Goal: Information Seeking & Learning: Find specific page/section

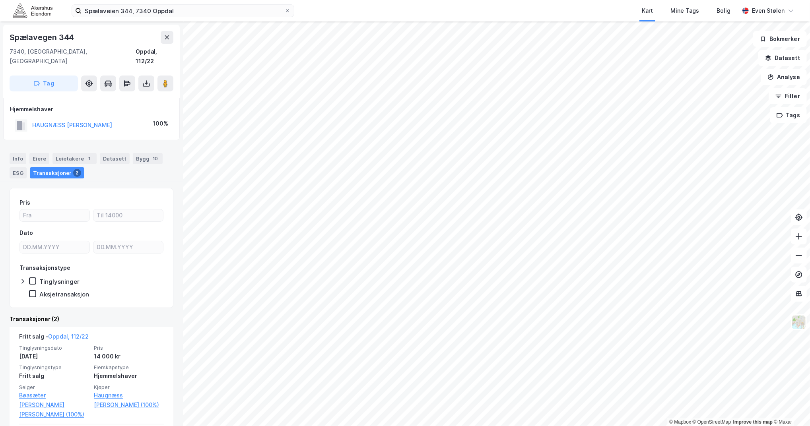
click at [34, 10] on img at bounding box center [33, 11] width 40 height 14
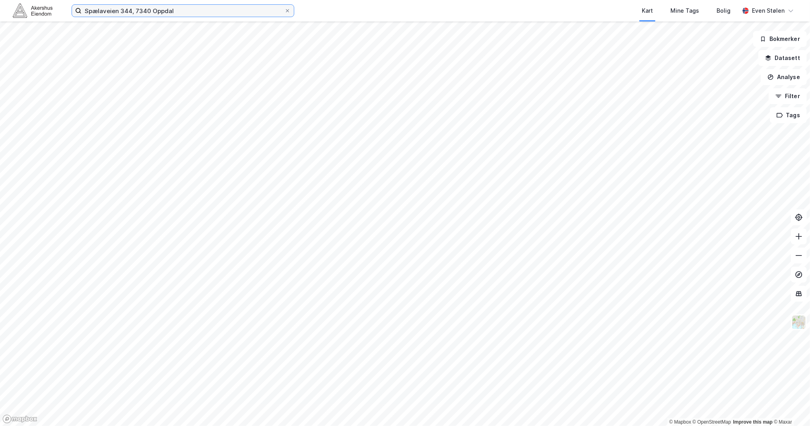
click at [206, 10] on input "Spælaveien 344, 7340 Oppdal" at bounding box center [183, 11] width 203 height 12
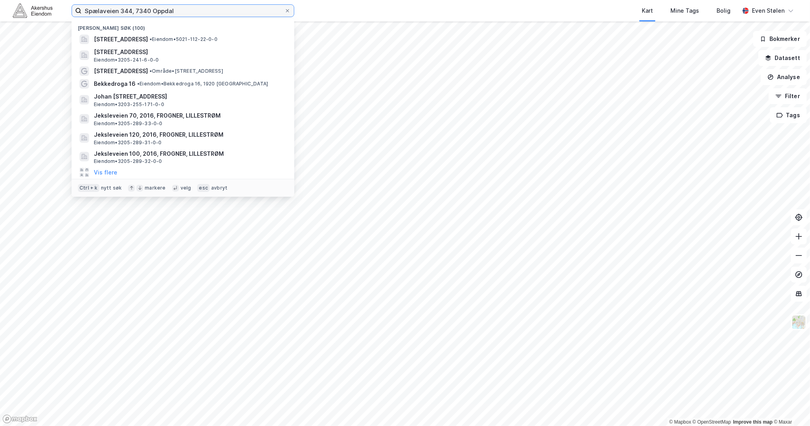
click at [207, 10] on input "Spælaveien 344, 7340 Oppdal" at bounding box center [183, 11] width 203 height 12
click at [206, 10] on input "Spælaveien 344, 7340 Oppdal" at bounding box center [183, 11] width 203 height 12
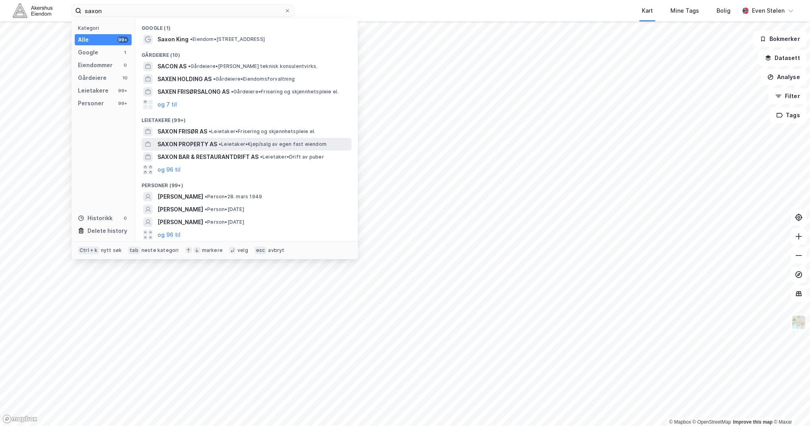
click at [197, 143] on span "SAXON PROPERTY AS" at bounding box center [188, 145] width 60 height 10
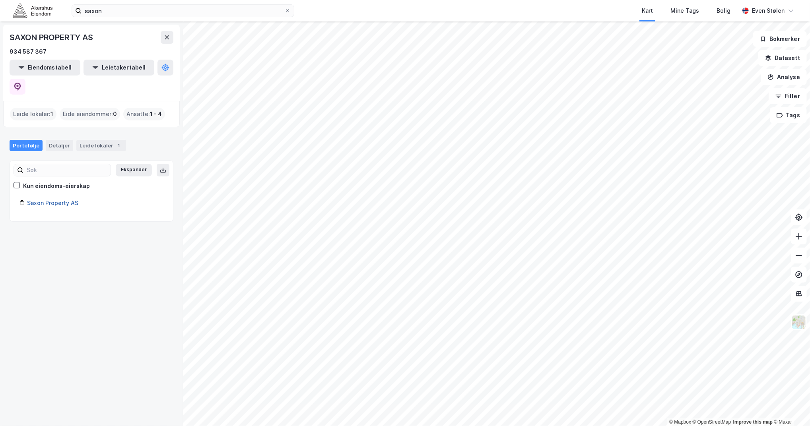
click at [47, 200] on link "Saxon Property AS" at bounding box center [52, 203] width 51 height 7
click at [60, 200] on link "Saxon Property AS" at bounding box center [52, 203] width 51 height 7
click at [139, 14] on input "saxon" at bounding box center [183, 11] width 203 height 12
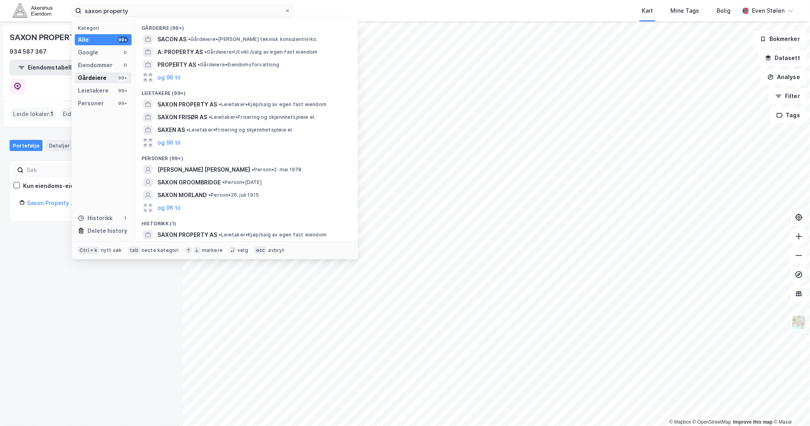
click at [88, 77] on div "Gårdeiere" at bounding box center [92, 78] width 29 height 10
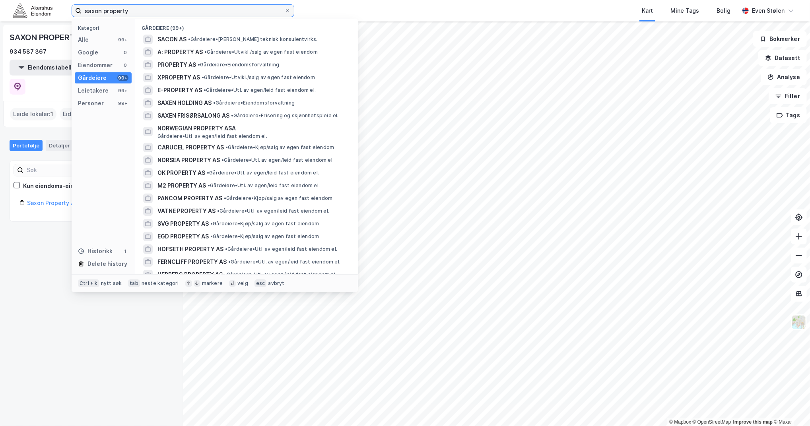
click at [218, 13] on input "saxon property" at bounding box center [183, 11] width 203 height 12
click at [224, 8] on input "saxon property" at bounding box center [183, 11] width 203 height 12
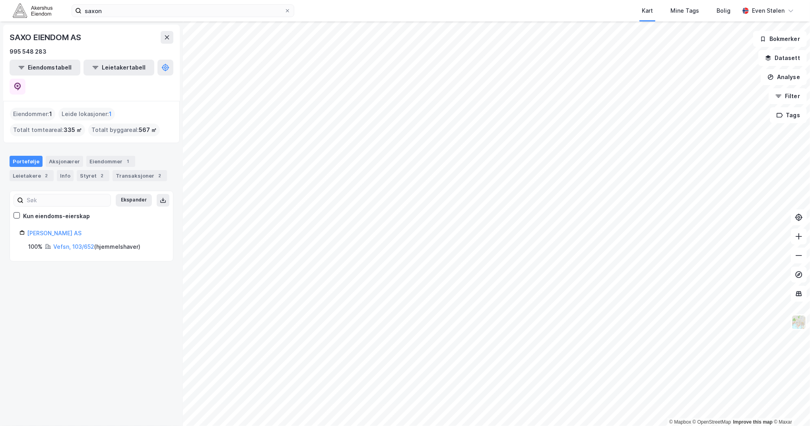
drag, startPoint x: 33, startPoint y: 13, endPoint x: 135, endPoint y: 9, distance: 101.9
click at [33, 13] on img at bounding box center [33, 11] width 40 height 14
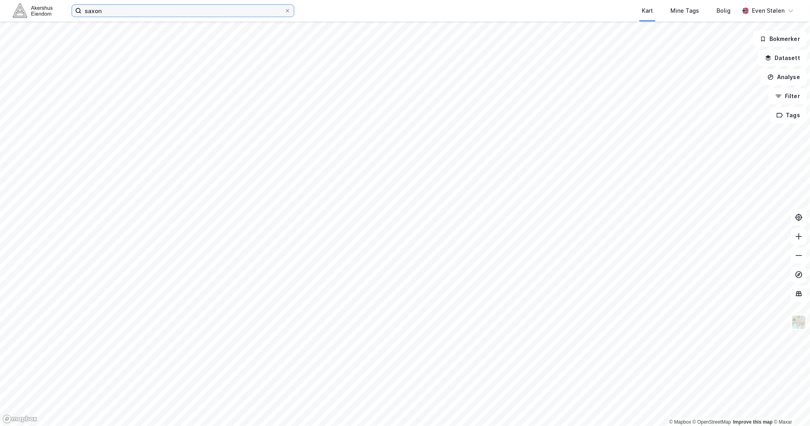
click at [142, 9] on input "saxon" at bounding box center [183, 11] width 203 height 12
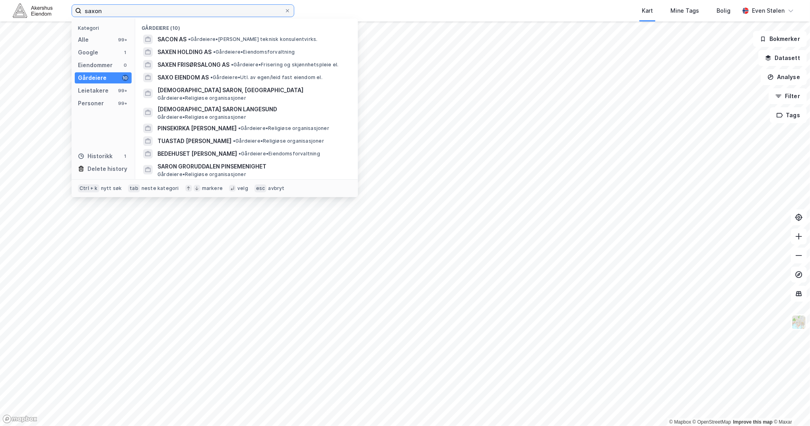
click at [142, 9] on input "saxon" at bounding box center [183, 11] width 203 height 12
paste input "[PERSON_NAME] Svilands gate"
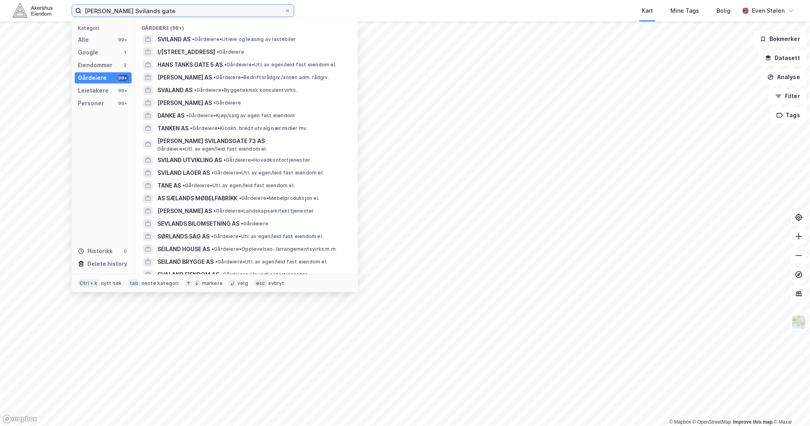
type input "[PERSON_NAME] Svilands gate"
